Goal: Task Accomplishment & Management: Manage account settings

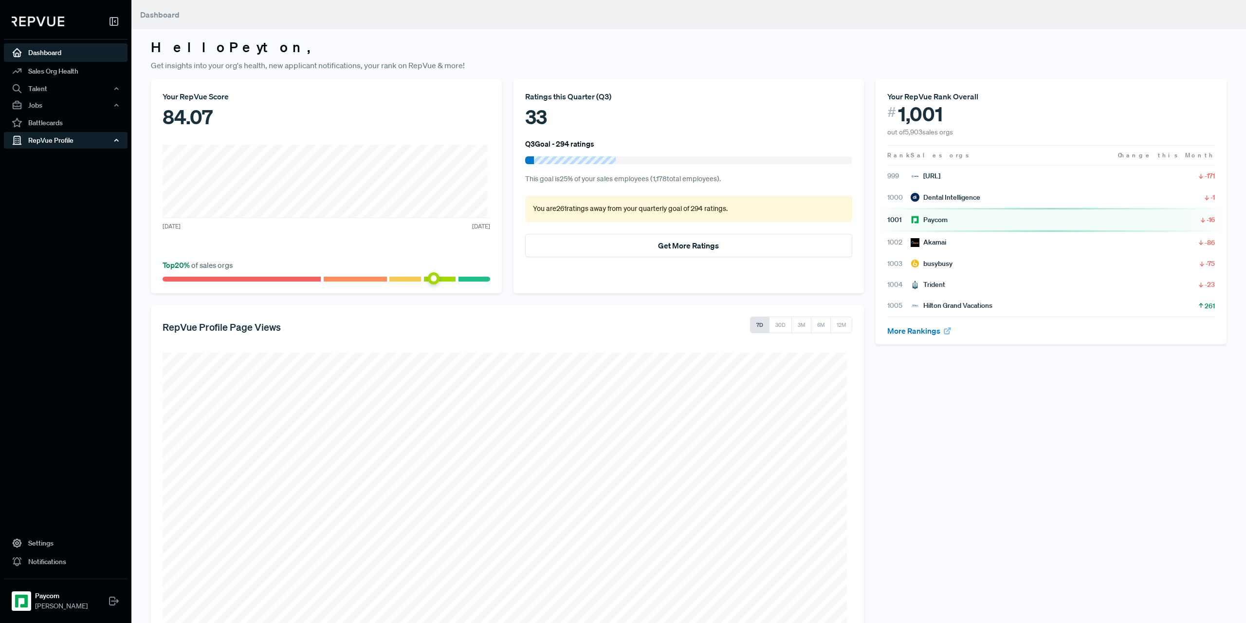
click at [63, 143] on div "RepVue Profile" at bounding box center [66, 140] width 124 height 17
click at [52, 173] on link "Reviews" at bounding box center [79, 175] width 124 height 16
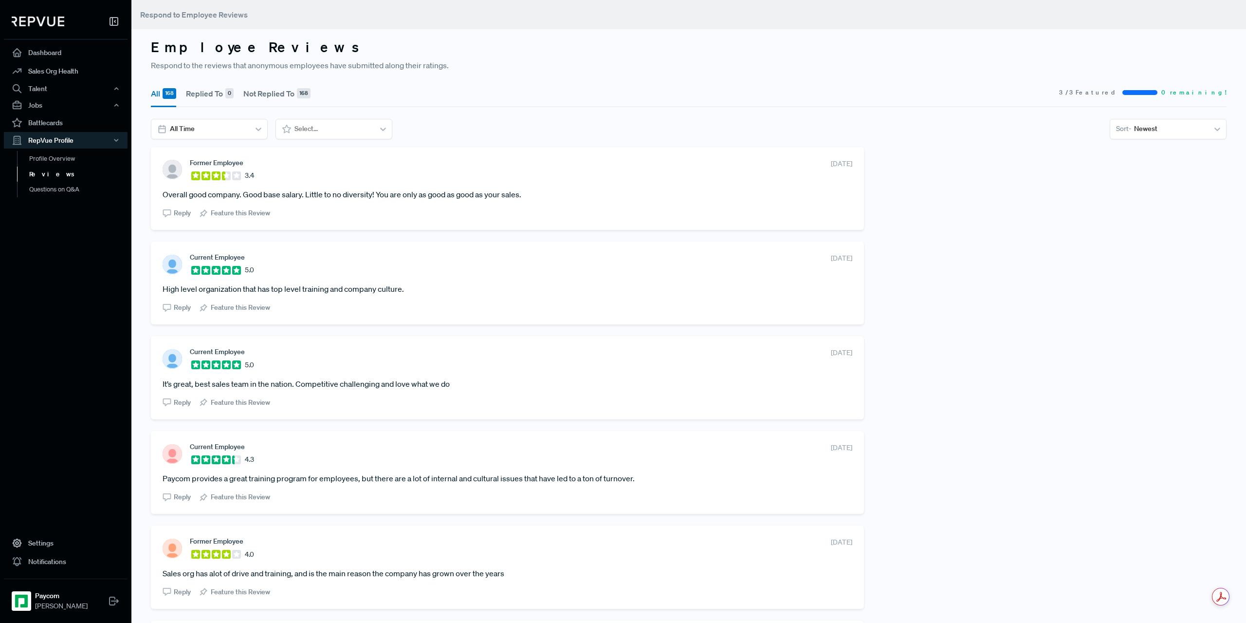
drag, startPoint x: 164, startPoint y: 287, endPoint x: 416, endPoint y: 287, distance: 252.2
click at [416, 287] on article "High level organization that has top level training and company culture." at bounding box center [508, 289] width 690 height 12
click at [377, 288] on article "High level organization that has top level training and company culture." at bounding box center [508, 289] width 690 height 12
drag, startPoint x: 160, startPoint y: 383, endPoint x: 459, endPoint y: 377, distance: 299.5
click at [459, 377] on div "Current Employee 5.0 [DATE] It’s great, best sales team in the nation. Competit…" at bounding box center [507, 377] width 713 height 83
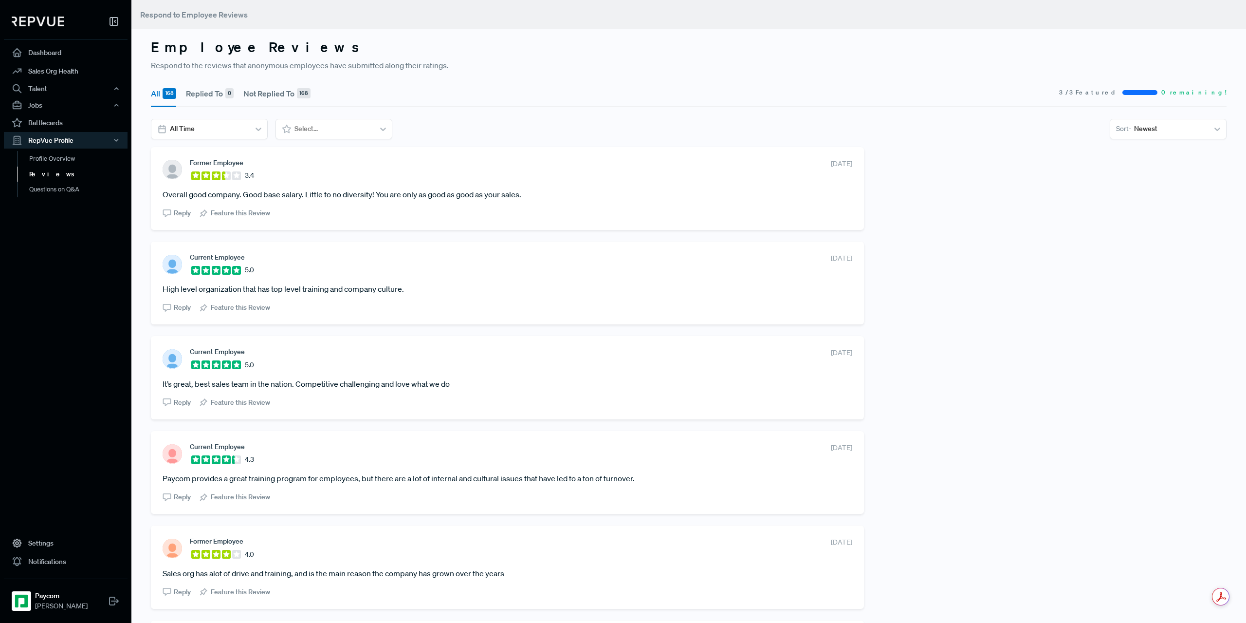
click at [381, 293] on article "High level organization that has top level training and company culture." at bounding box center [508, 289] width 690 height 12
